Goal: Task Accomplishment & Management: Use online tool/utility

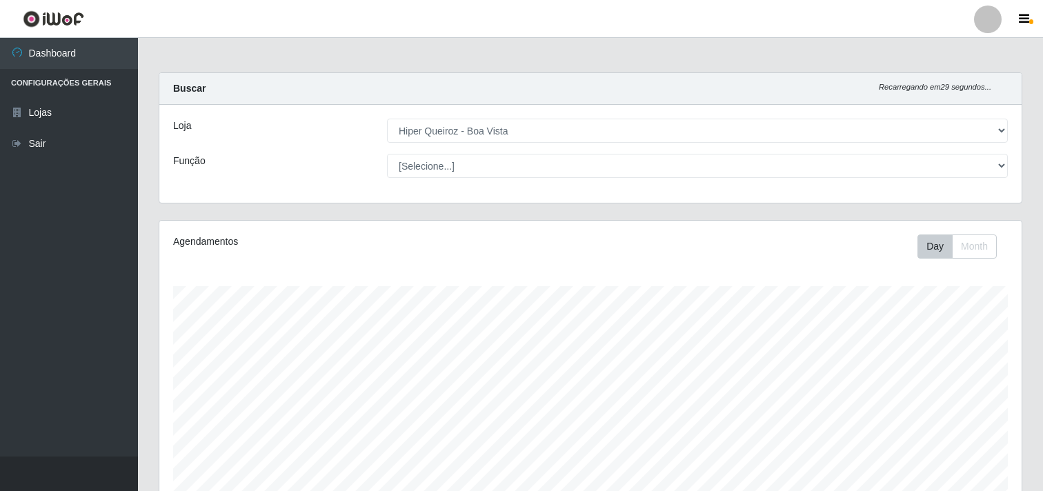
select select "514"
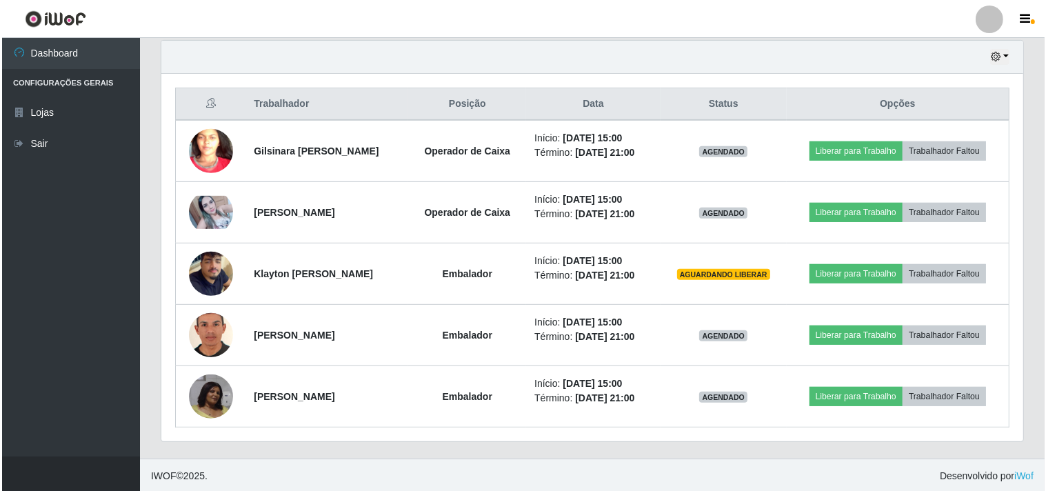
scroll to position [486, 0]
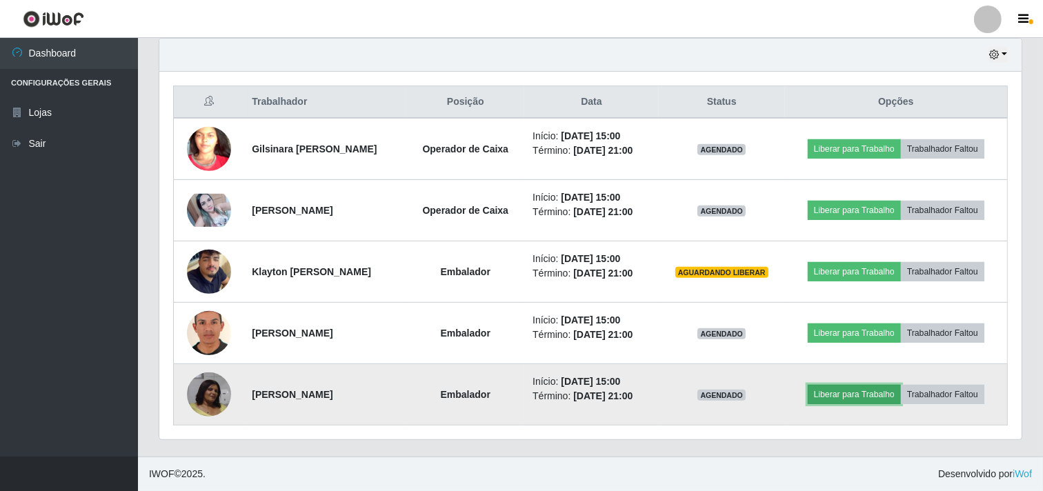
click at [867, 397] on button "Liberar para Trabalho" at bounding box center [853, 394] width 93 height 19
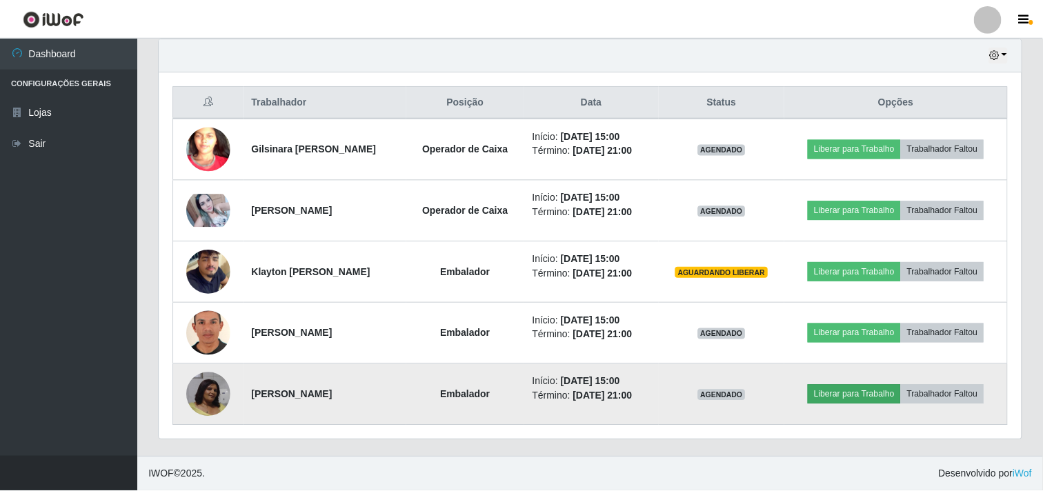
scroll to position [285, 853]
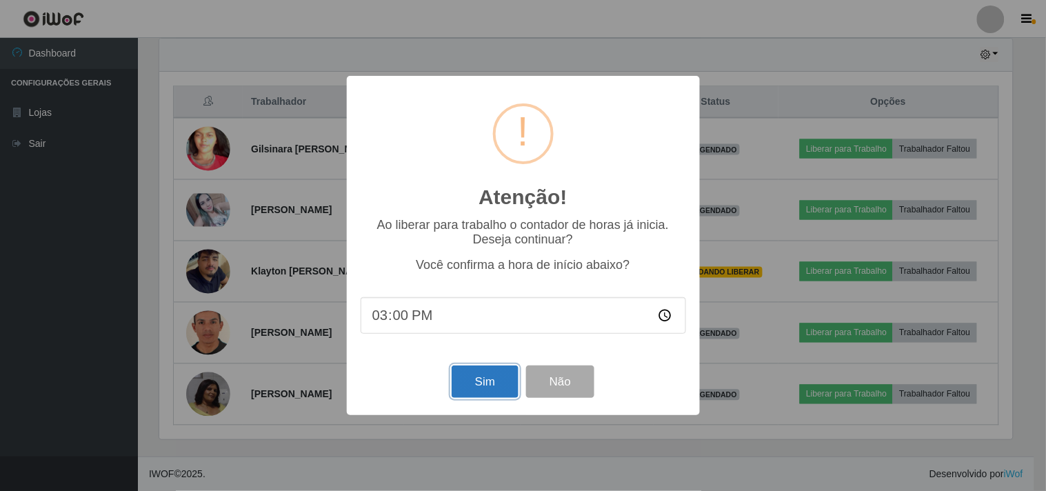
click at [467, 378] on button "Sim" at bounding box center [485, 381] width 67 height 32
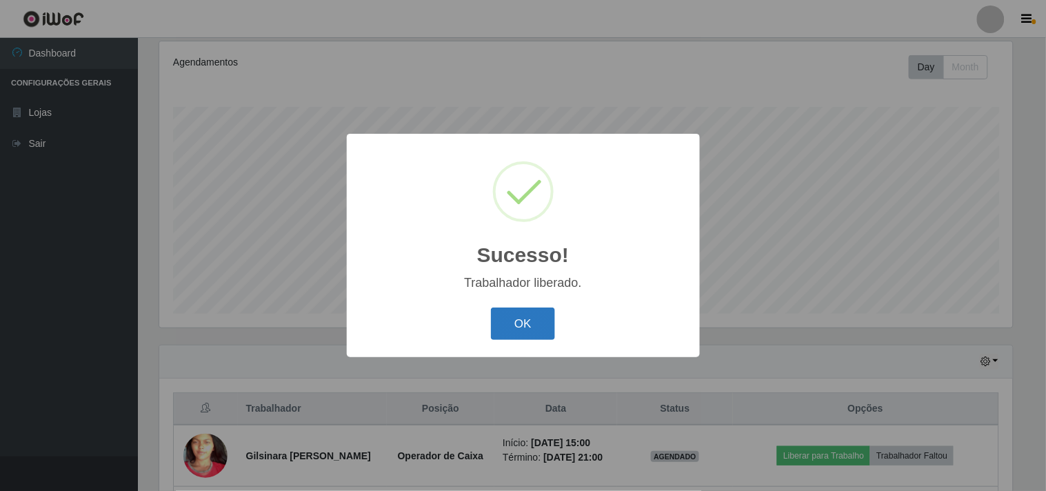
click at [530, 323] on button "OK" at bounding box center [523, 324] width 64 height 32
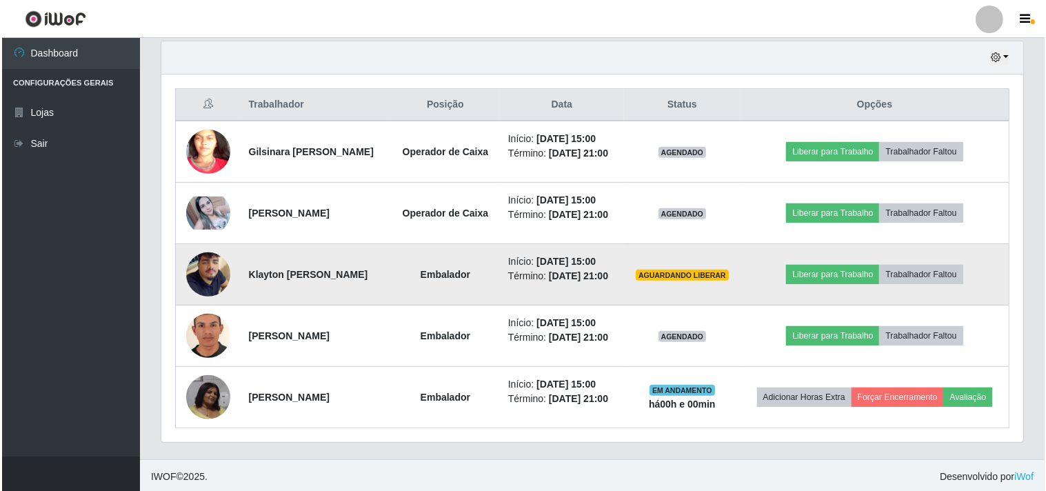
scroll to position [485, 0]
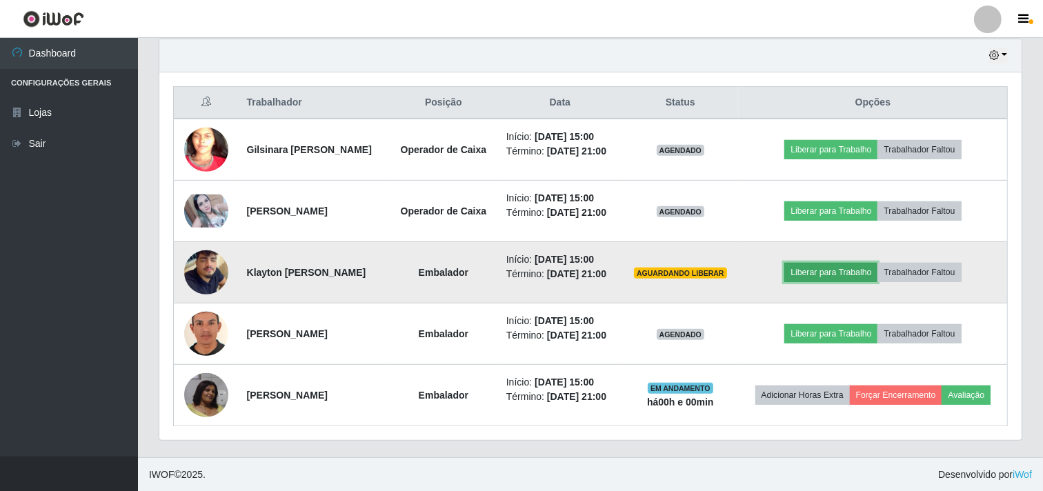
click at [848, 282] on button "Liberar para Trabalho" at bounding box center [830, 272] width 93 height 19
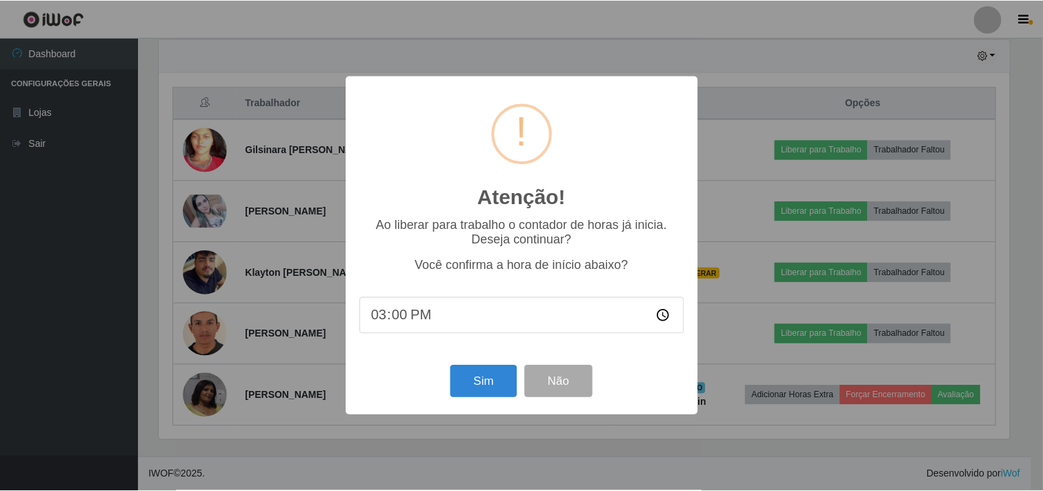
scroll to position [285, 853]
click at [463, 391] on button "Sim" at bounding box center [485, 381] width 67 height 32
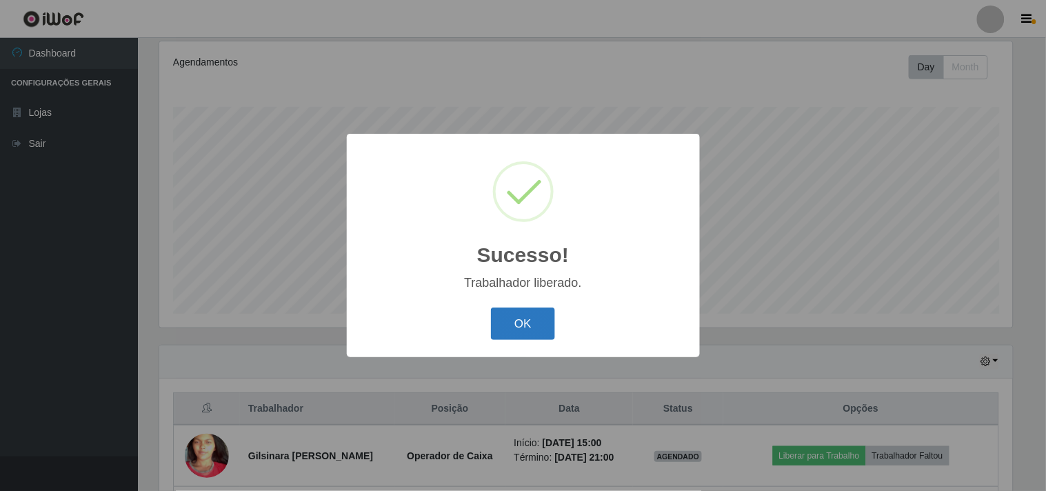
click at [533, 320] on button "OK" at bounding box center [523, 324] width 64 height 32
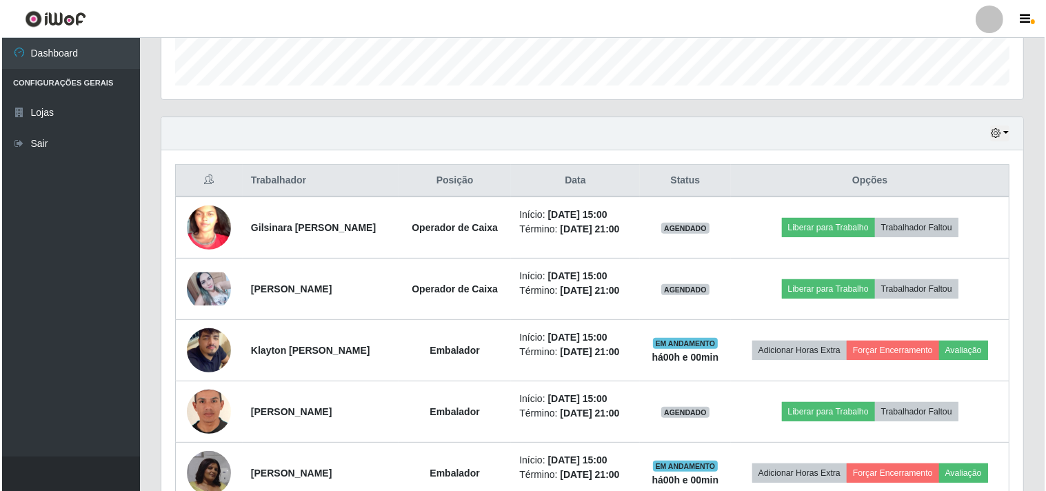
scroll to position [409, 0]
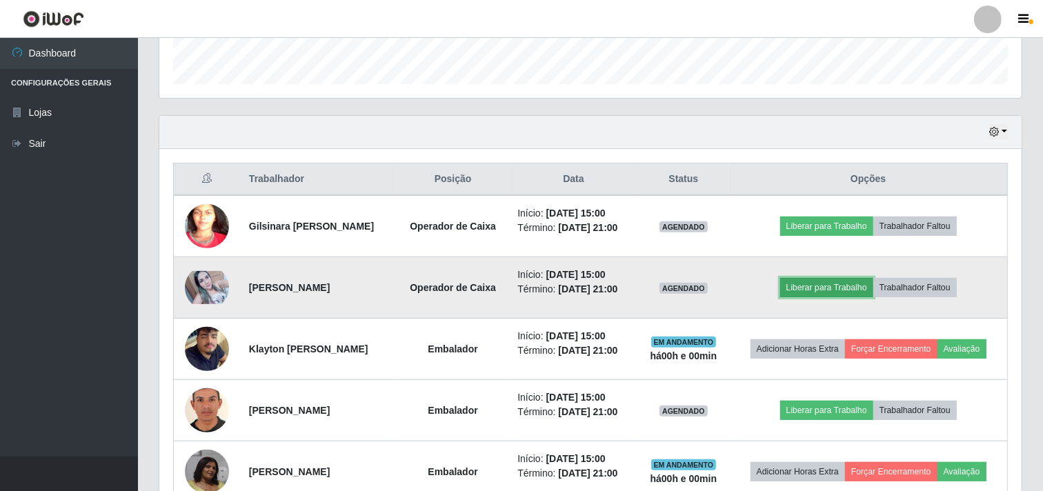
click at [849, 285] on button "Liberar para Trabalho" at bounding box center [826, 287] width 93 height 19
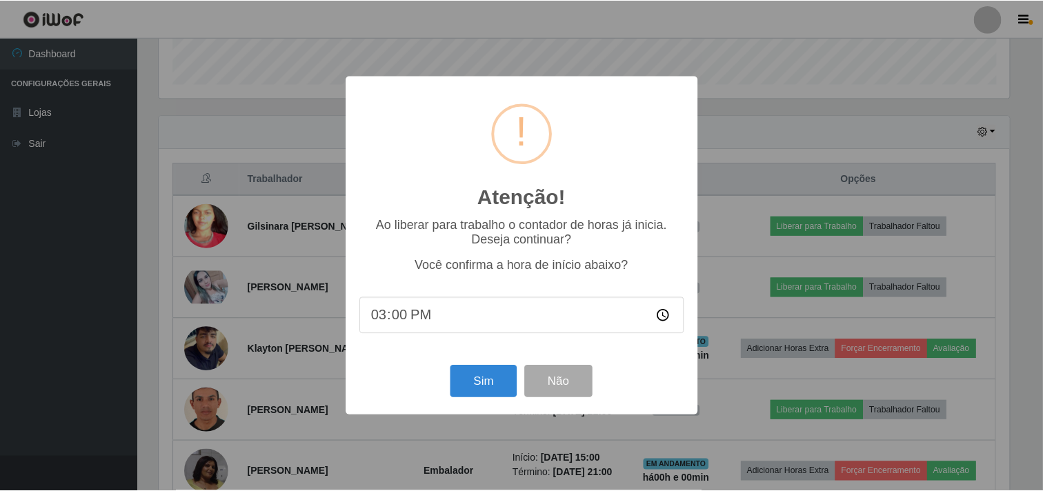
scroll to position [285, 853]
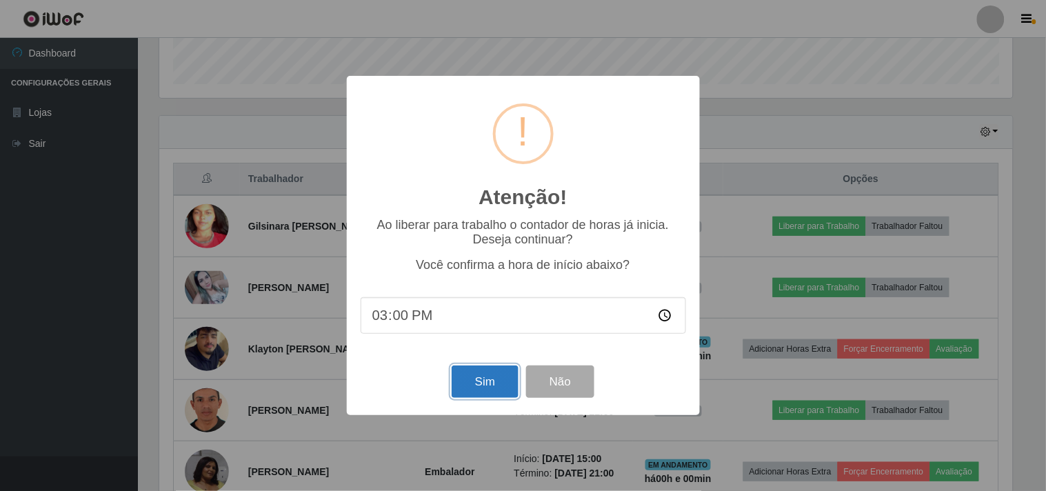
click at [479, 388] on button "Sim" at bounding box center [485, 381] width 67 height 32
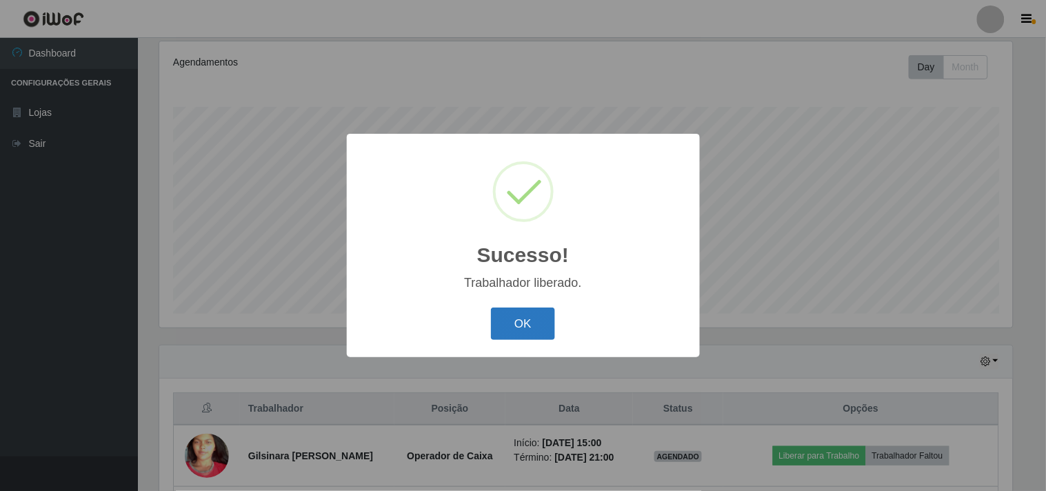
click at [527, 322] on button "OK" at bounding box center [523, 324] width 64 height 32
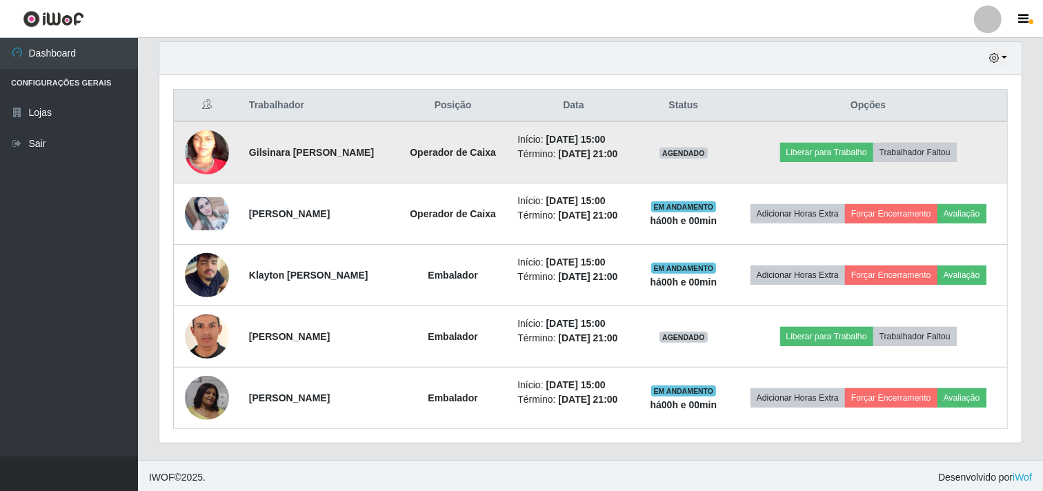
scroll to position [485, 0]
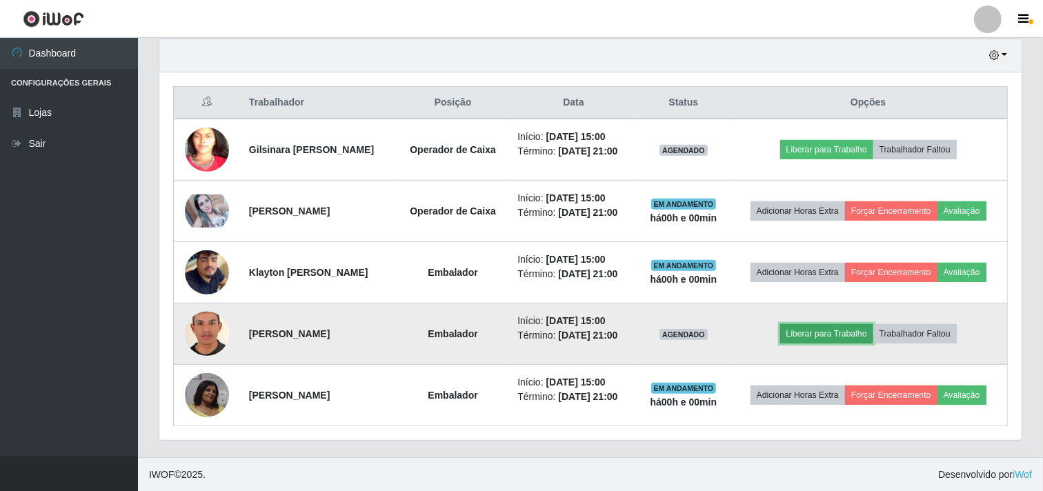
click at [846, 334] on button "Liberar para Trabalho" at bounding box center [826, 333] width 93 height 19
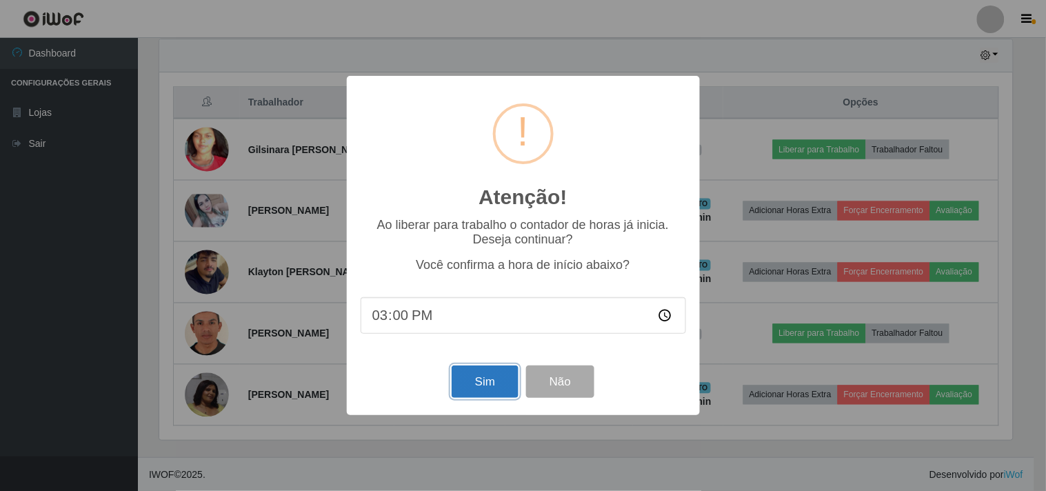
click at [505, 381] on button "Sim" at bounding box center [485, 381] width 67 height 32
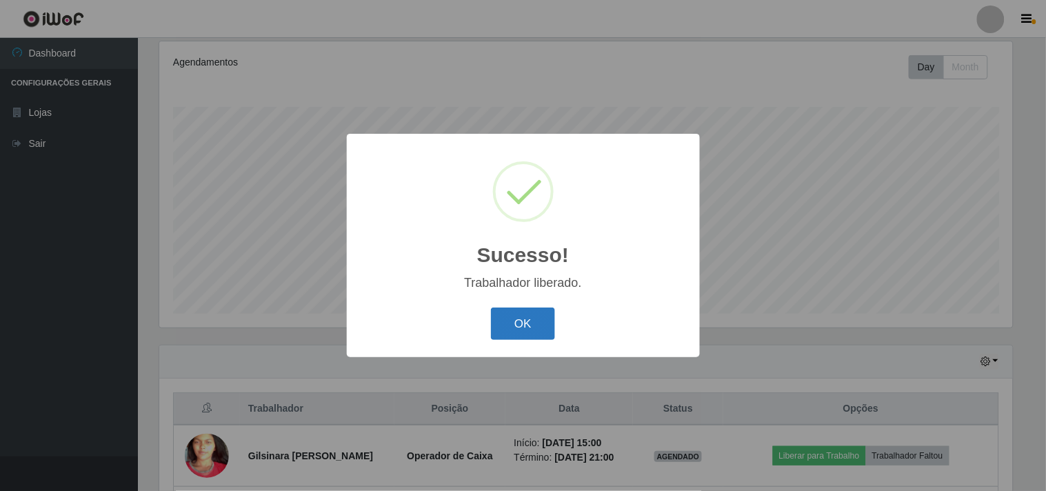
click at [532, 329] on button "OK" at bounding box center [523, 324] width 64 height 32
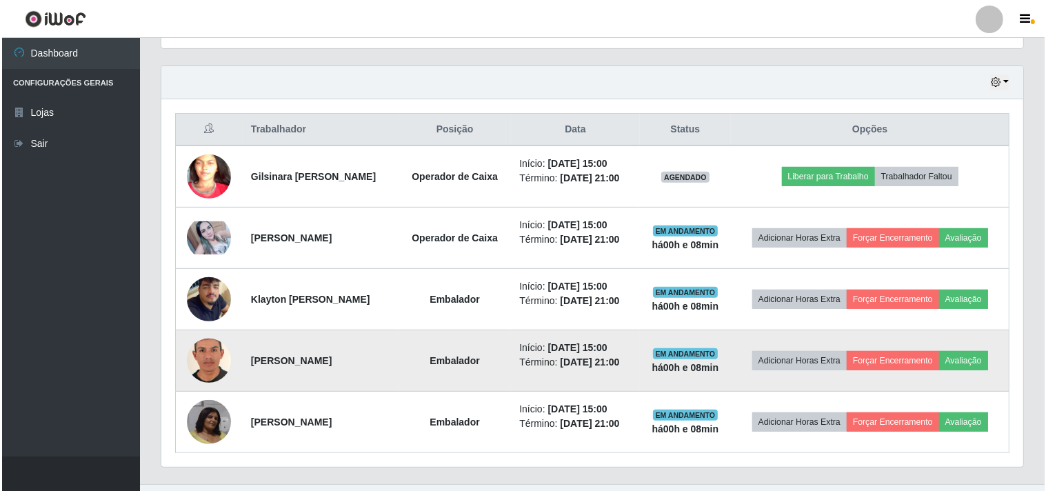
scroll to position [485, 0]
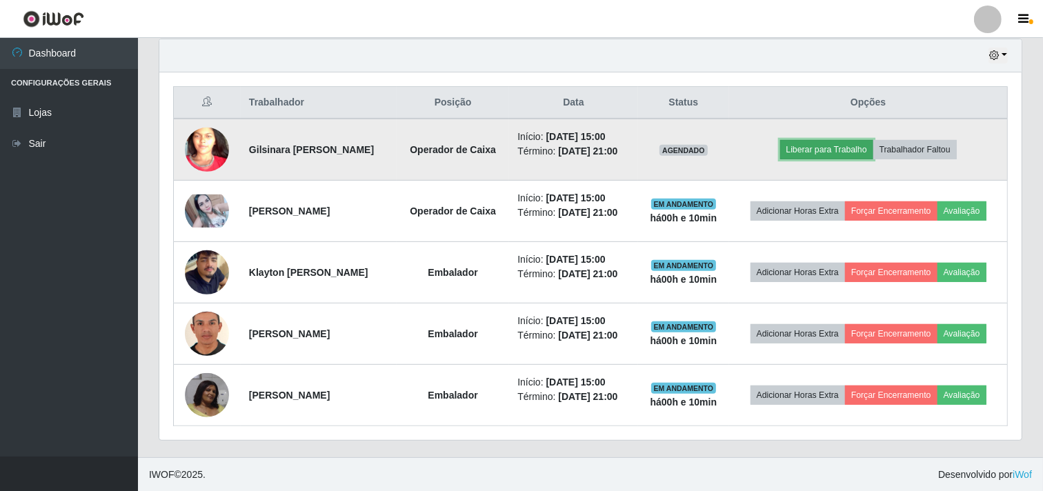
click at [851, 145] on button "Liberar para Trabalho" at bounding box center [826, 149] width 93 height 19
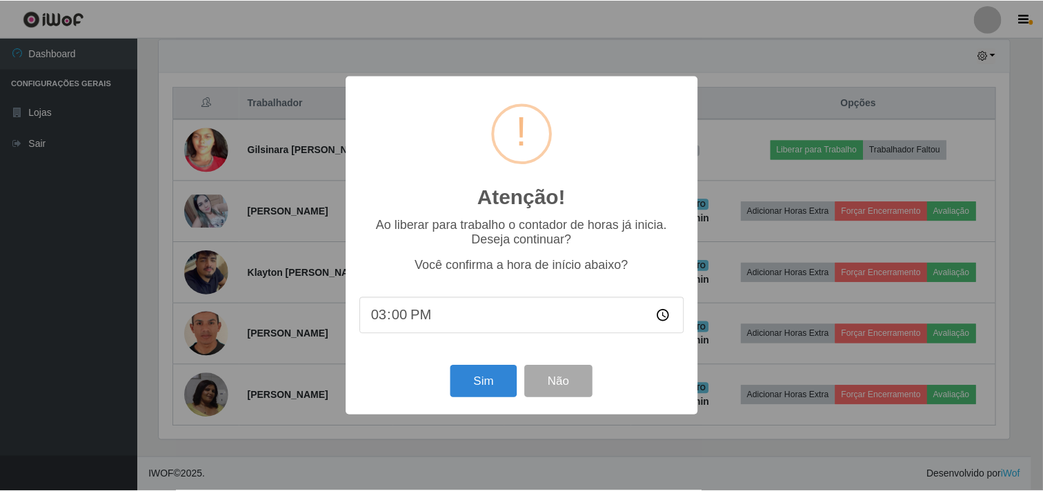
scroll to position [285, 853]
click at [483, 382] on button "Sim" at bounding box center [485, 381] width 67 height 32
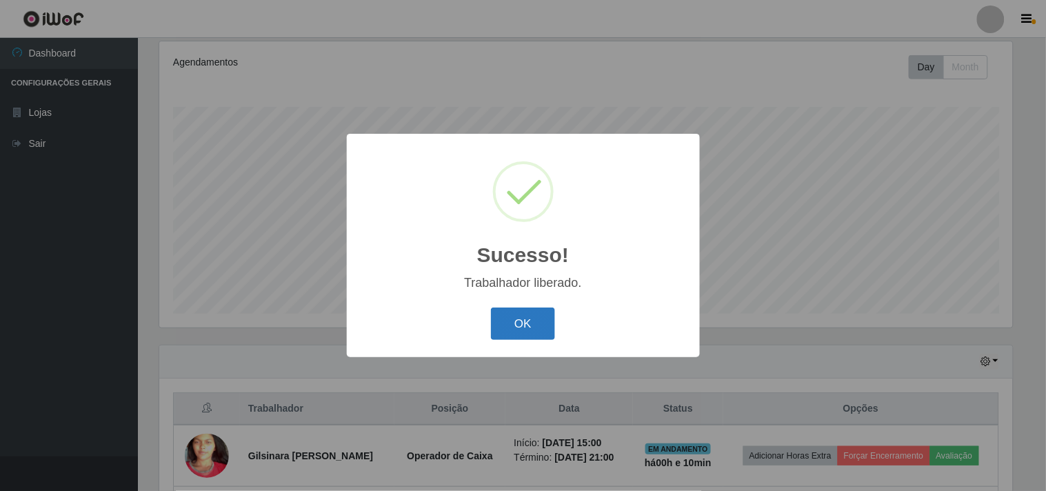
click at [519, 325] on button "OK" at bounding box center [523, 324] width 64 height 32
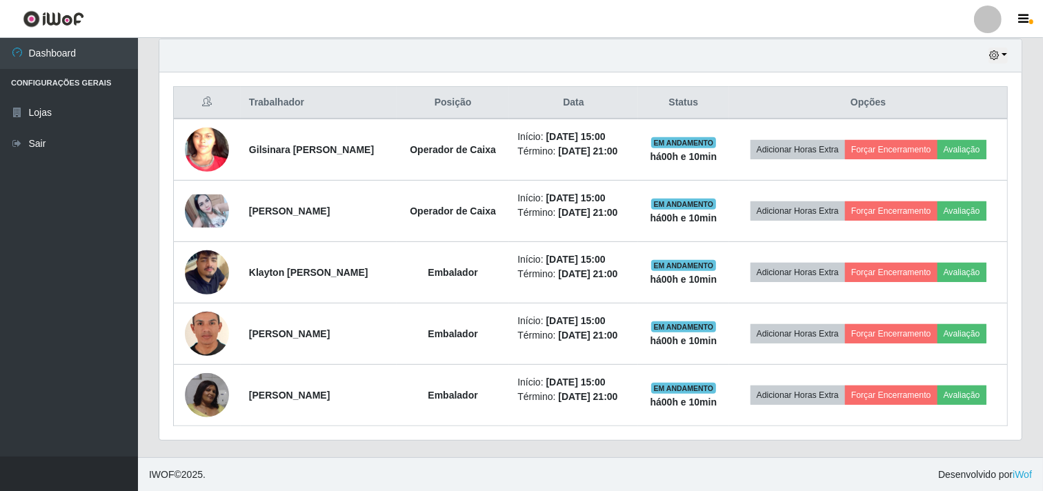
scroll to position [486, 0]
